Goal: Find contact information: Obtain details needed to contact an individual or organization

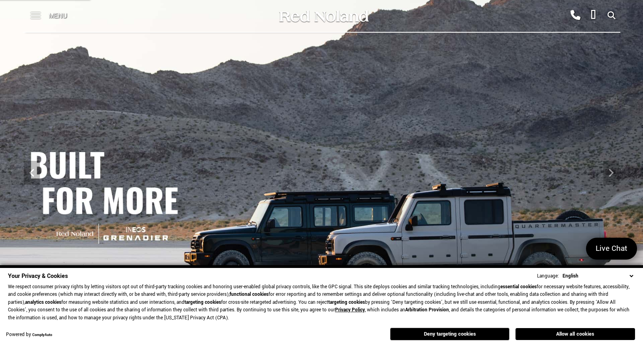
click at [37, 16] on span at bounding box center [36, 16] width 10 height 32
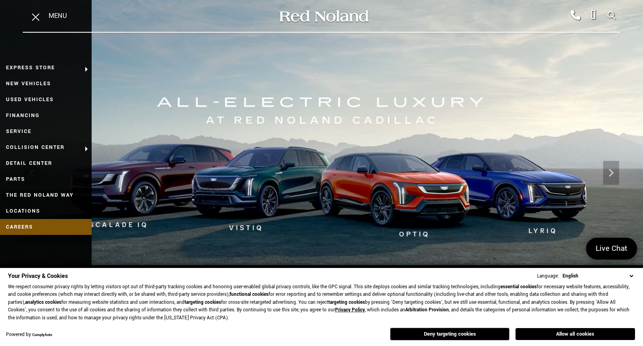
click at [25, 225] on link "Careers" at bounding box center [46, 227] width 92 height 16
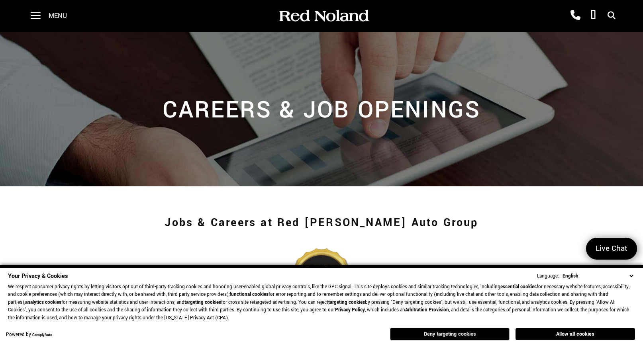
click at [414, 334] on button "Deny targeting cookies" at bounding box center [449, 334] width 119 height 13
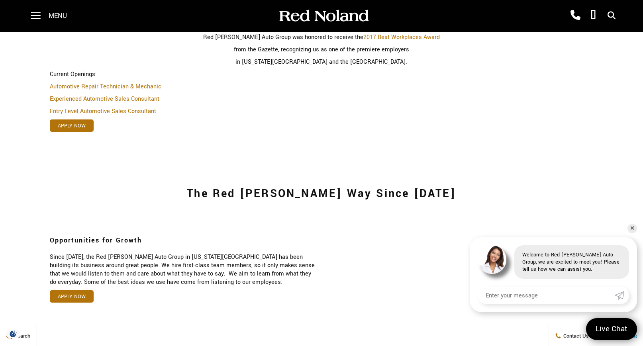
scroll to position [303, 0]
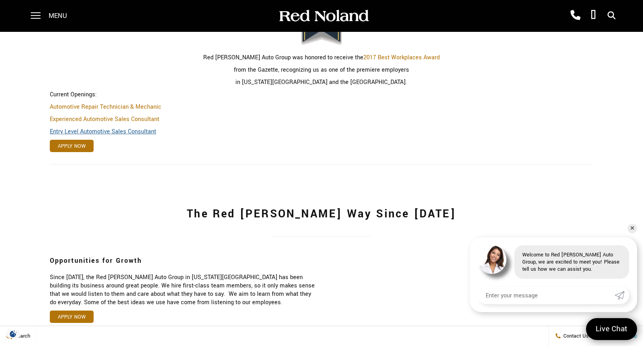
click at [112, 129] on link "Entry Level Automotive Sales Consultant" at bounding box center [103, 131] width 106 height 8
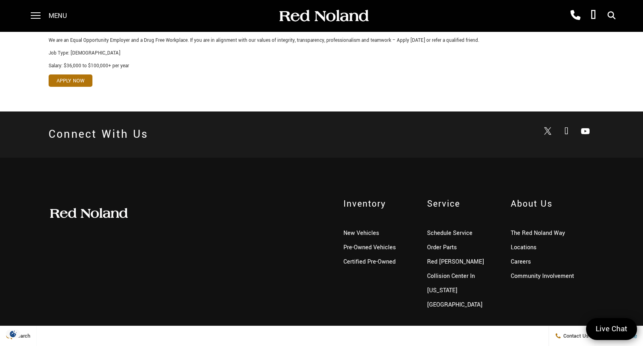
scroll to position [465, 0]
click at [349, 244] on link "Pre-Owned Vehicles" at bounding box center [369, 248] width 53 height 8
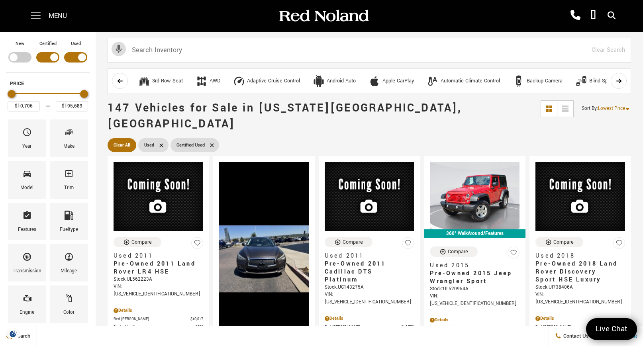
click at [33, 12] on span at bounding box center [36, 16] width 10 height 32
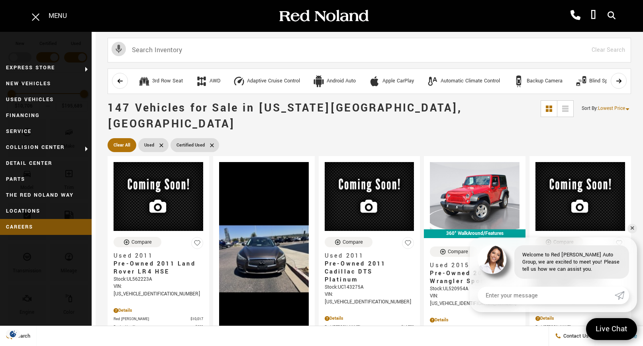
click at [25, 228] on link "Careers" at bounding box center [46, 227] width 92 height 16
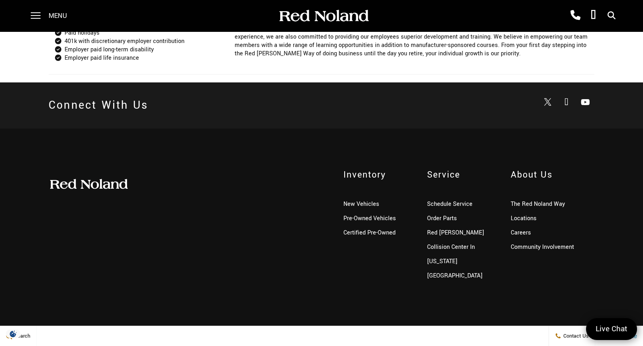
scroll to position [731, 0]
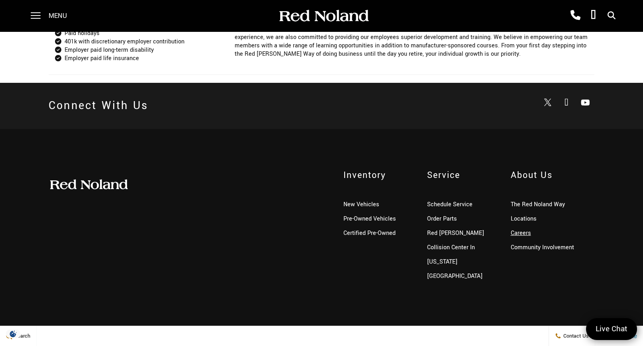
click at [524, 230] on link "Careers" at bounding box center [521, 233] width 20 height 8
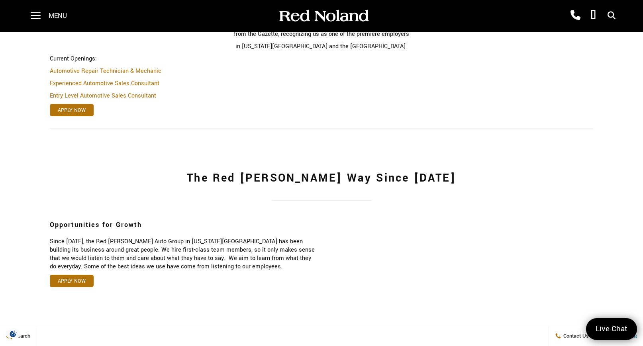
scroll to position [338, 0]
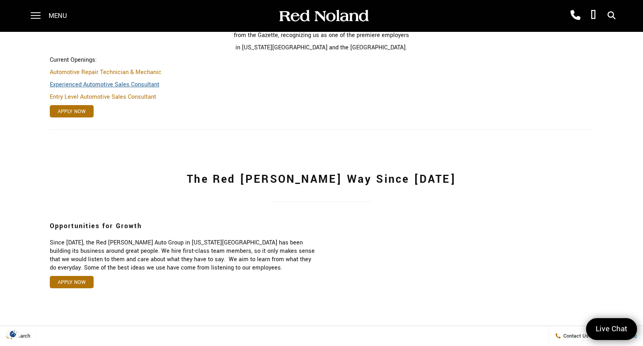
click at [126, 84] on link "Experienced Automotive Sales Consultant" at bounding box center [105, 84] width 110 height 8
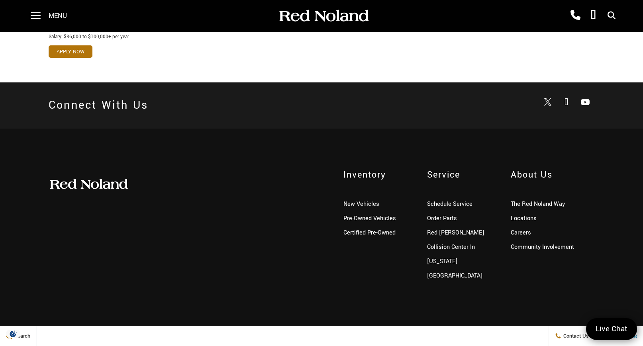
scroll to position [481, 0]
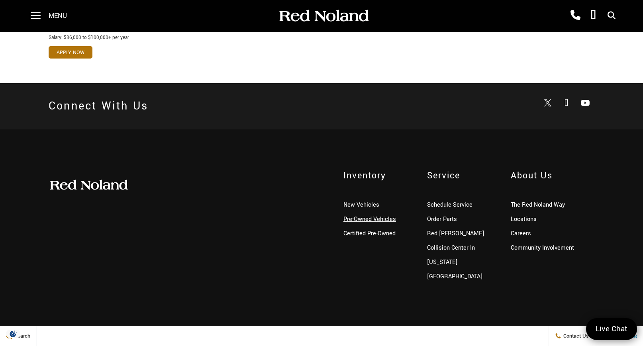
click at [369, 217] on link "Pre-Owned Vehicles" at bounding box center [369, 219] width 53 height 8
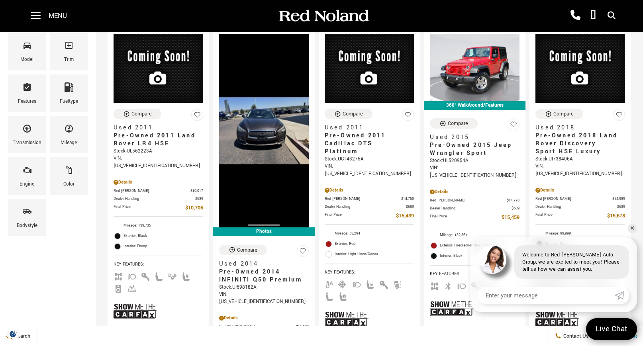
scroll to position [129, 0]
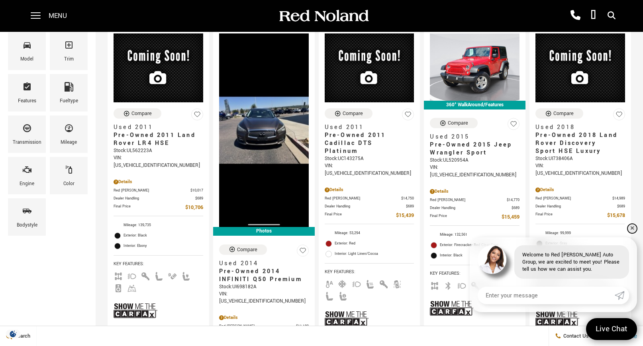
click at [631, 229] on link "✕" at bounding box center [632, 229] width 10 height 10
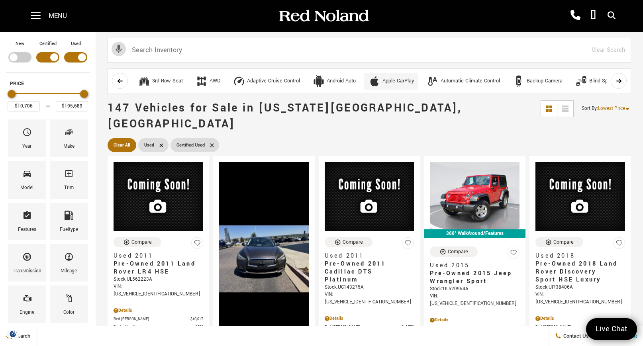
scroll to position [0, 0]
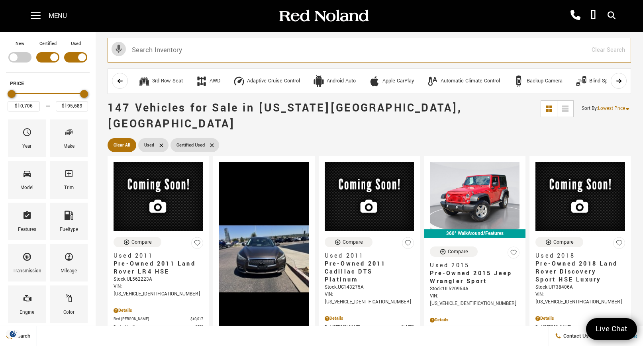
click at [362, 52] on input "text" at bounding box center [369, 50] width 523 height 25
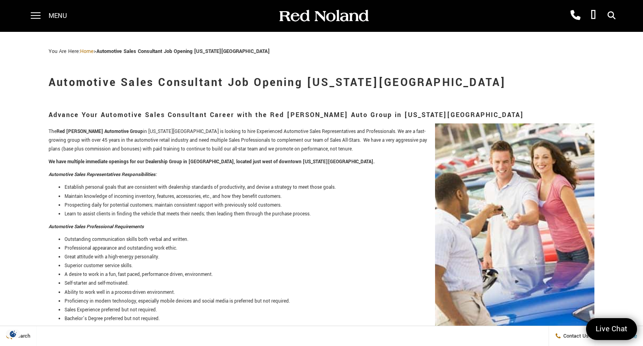
click at [55, 17] on span "Menu" at bounding box center [58, 16] width 18 height 32
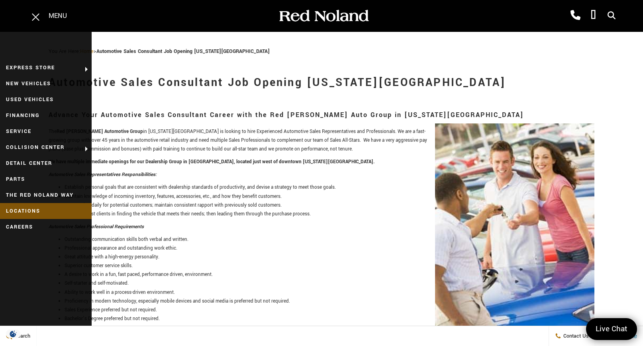
click at [59, 208] on link "Locations" at bounding box center [46, 211] width 92 height 16
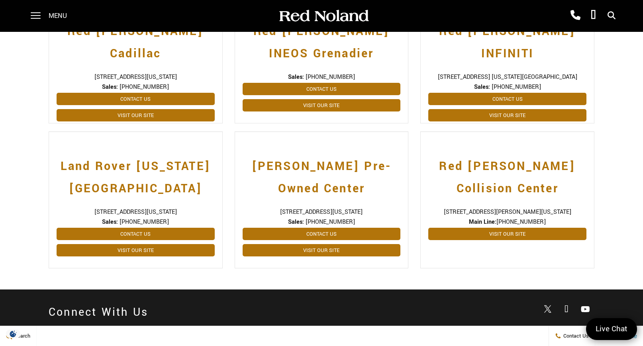
scroll to position [259, 0]
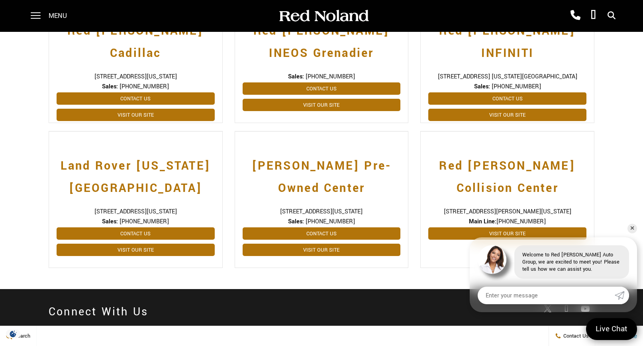
drag, startPoint x: 390, startPoint y: 212, endPoint x: 255, endPoint y: 213, distance: 134.2
click at [255, 213] on span "[STREET_ADDRESS][US_STATE]" at bounding box center [322, 212] width 158 height 8
copy span "[STREET_ADDRESS][US_STATE]"
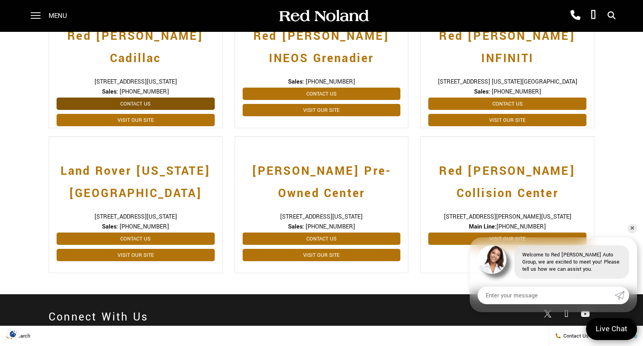
scroll to position [254, 0]
